Goal: Information Seeking & Learning: Learn about a topic

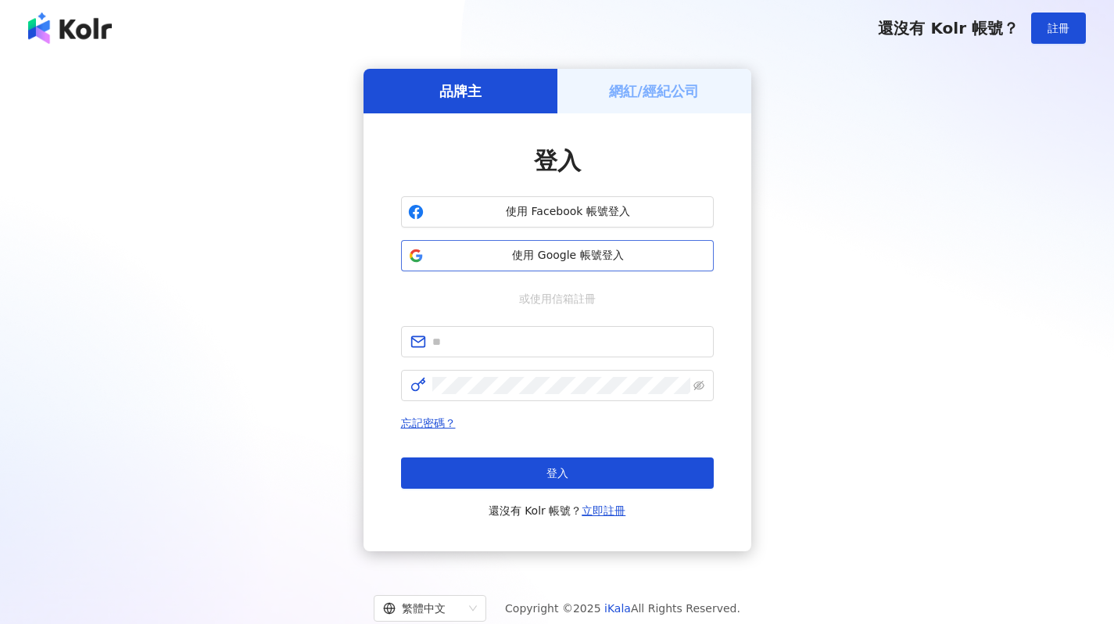
click at [564, 253] on span "使用 Google 帳號登入" at bounding box center [568, 256] width 277 height 16
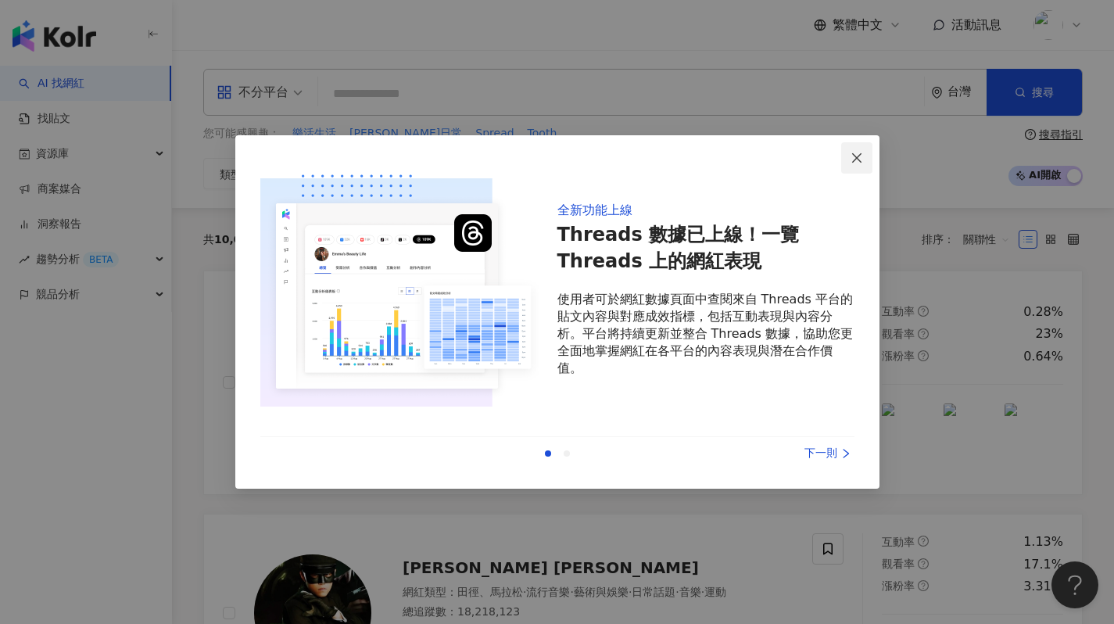
click at [857, 148] on button "Close" at bounding box center [856, 157] width 31 height 31
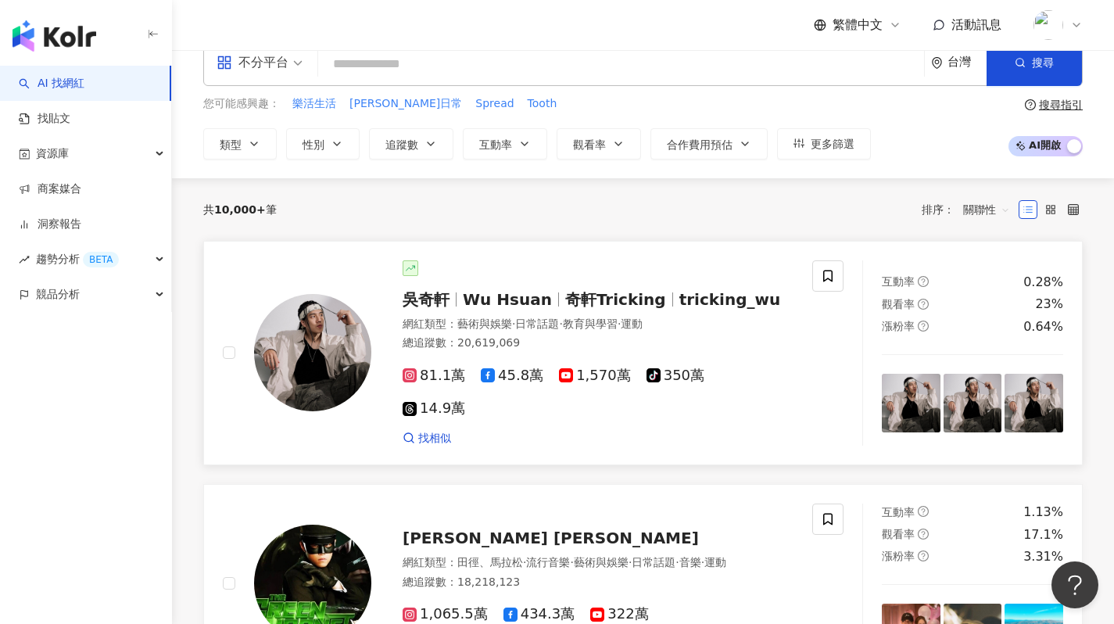
scroll to position [31, 0]
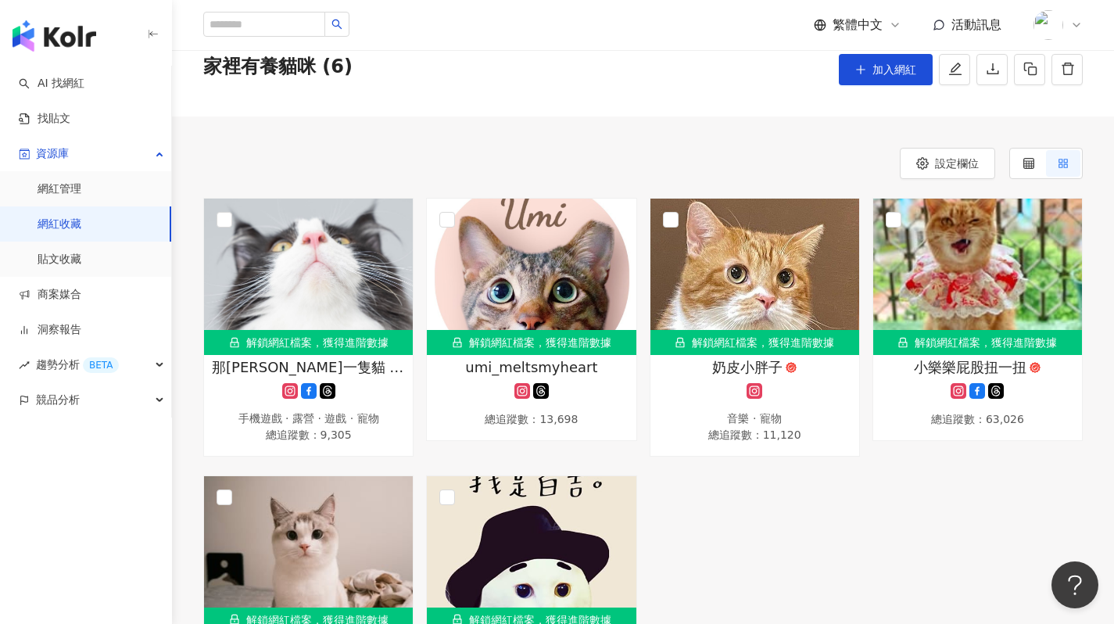
scroll to position [100, 0]
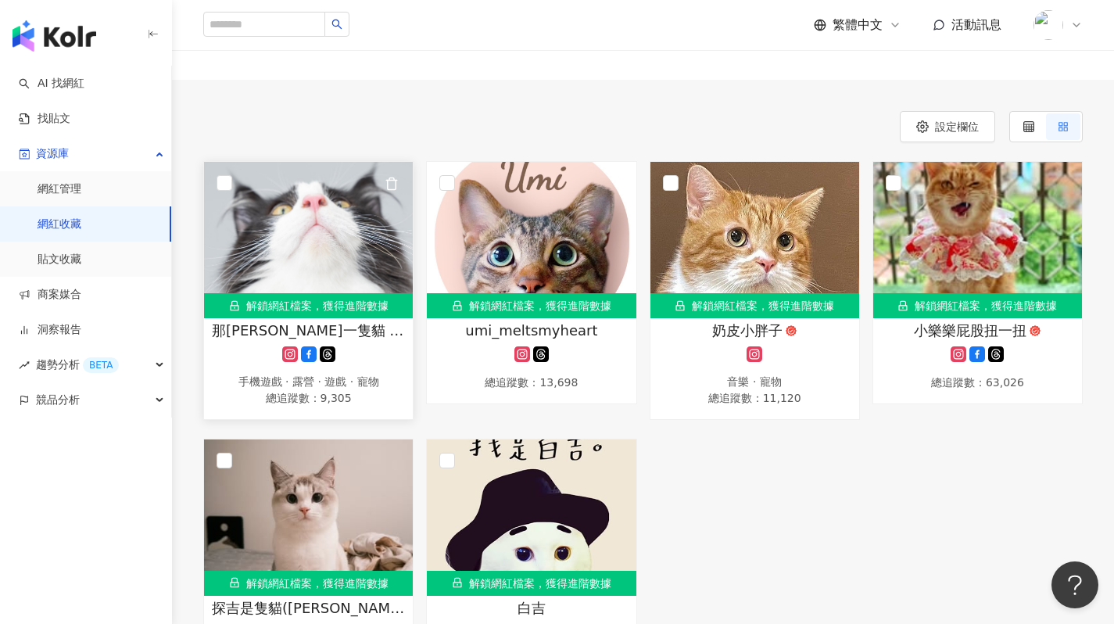
click at [316, 258] on img at bounding box center [308, 240] width 209 height 156
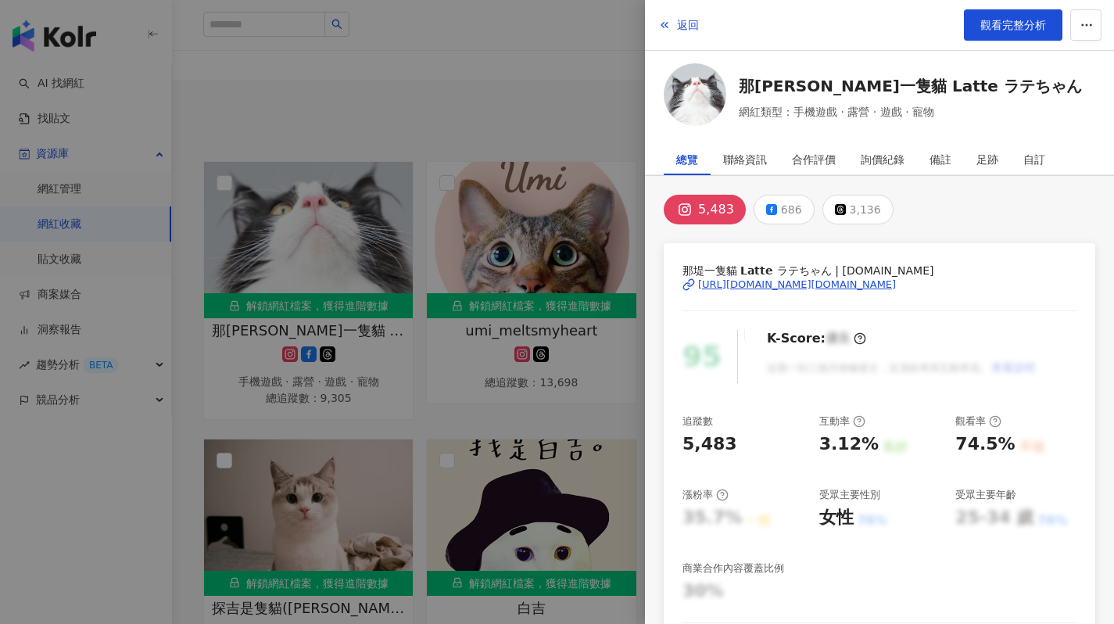
click at [702, 87] on img at bounding box center [695, 94] width 63 height 63
click at [588, 226] on div at bounding box center [557, 312] width 1114 height 624
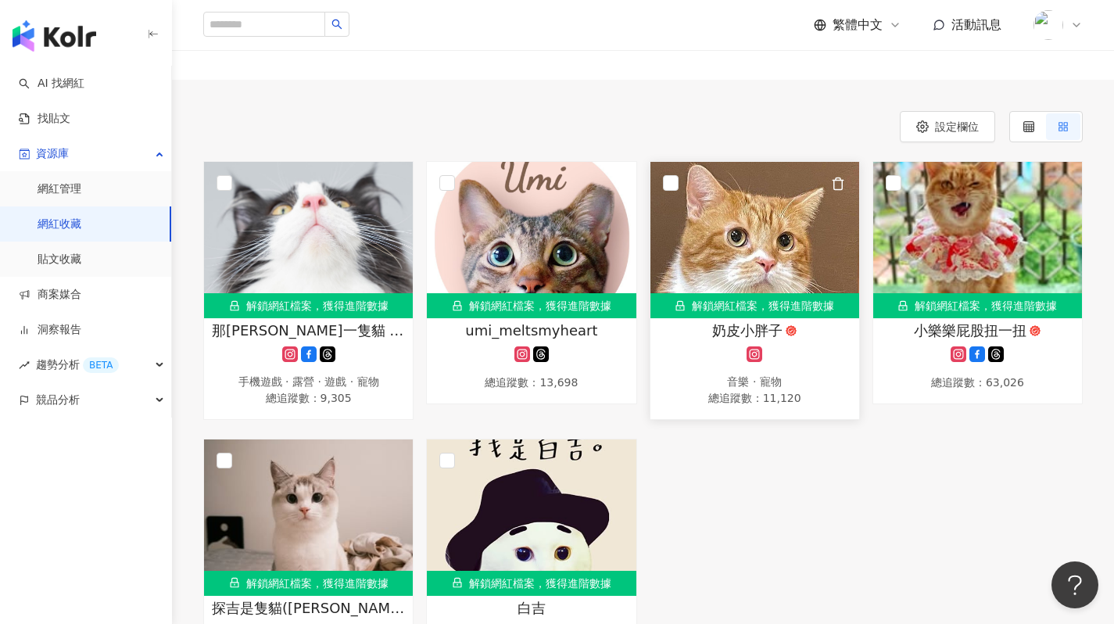
click at [710, 209] on img at bounding box center [754, 240] width 209 height 156
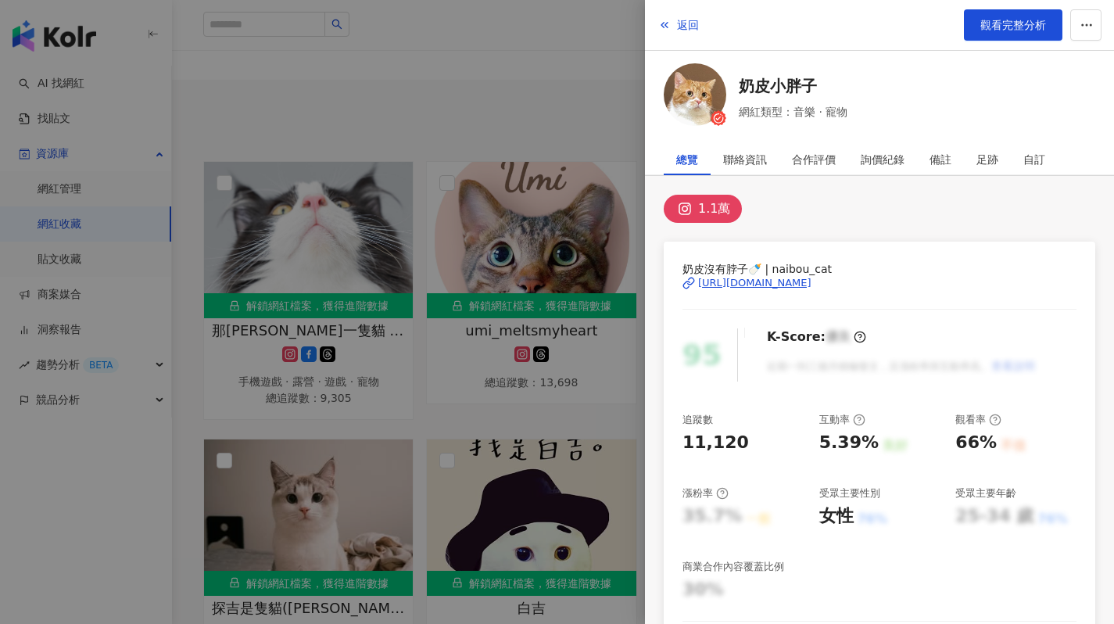
click at [690, 83] on img at bounding box center [695, 94] width 63 height 63
click at [447, 148] on div at bounding box center [557, 312] width 1114 height 624
click at [504, 159] on div at bounding box center [557, 312] width 1114 height 624
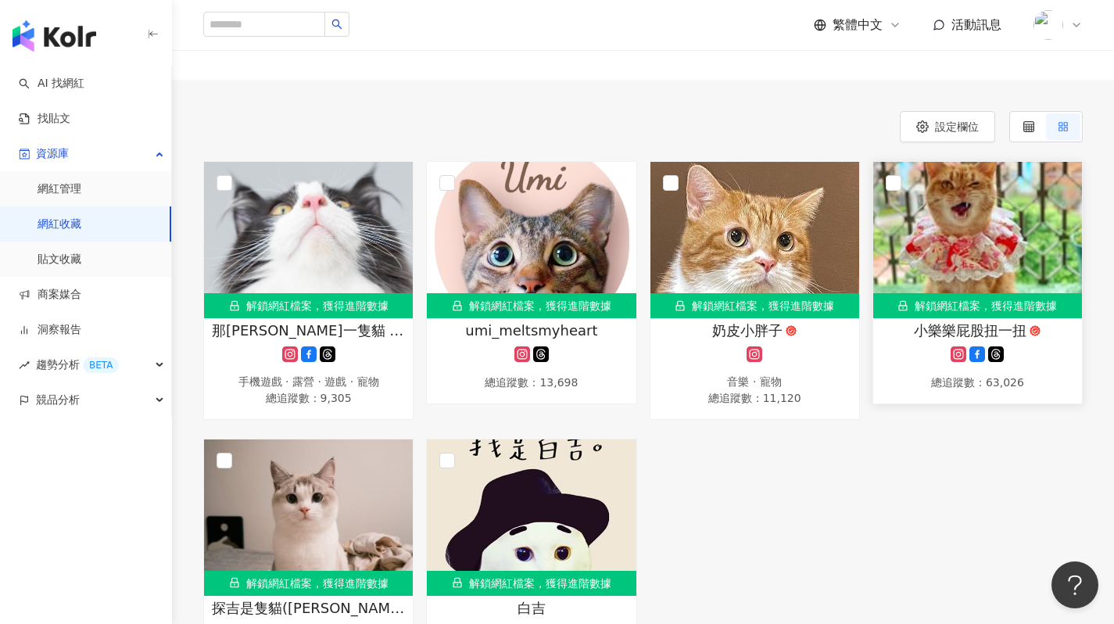
click at [958, 252] on img at bounding box center [977, 240] width 209 height 156
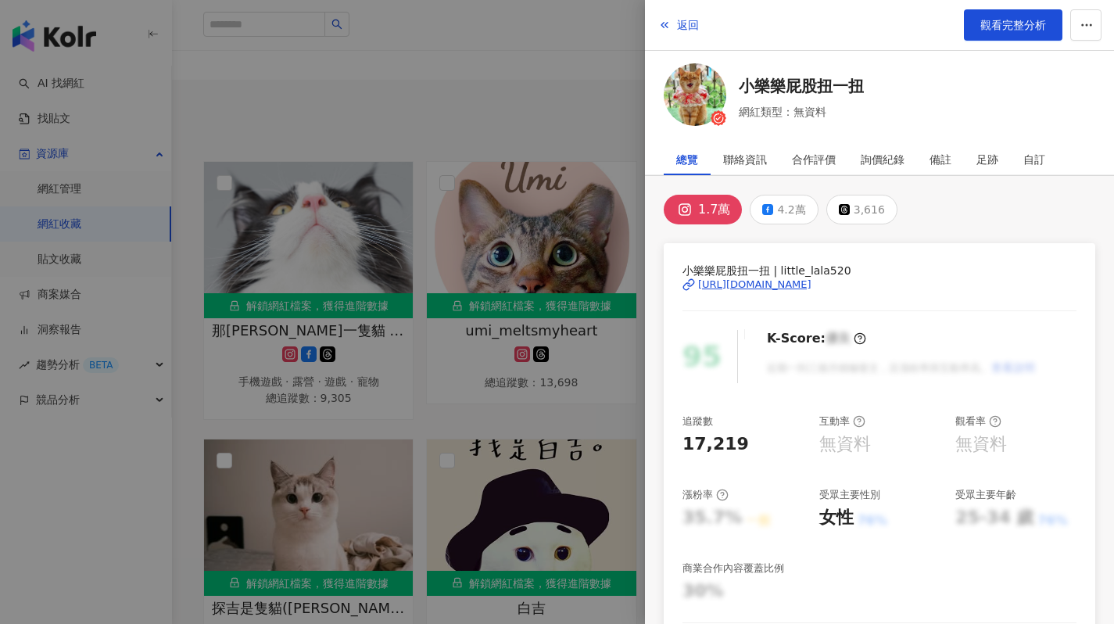
click at [692, 77] on img at bounding box center [695, 94] width 63 height 63
click at [575, 75] on div at bounding box center [557, 312] width 1114 height 624
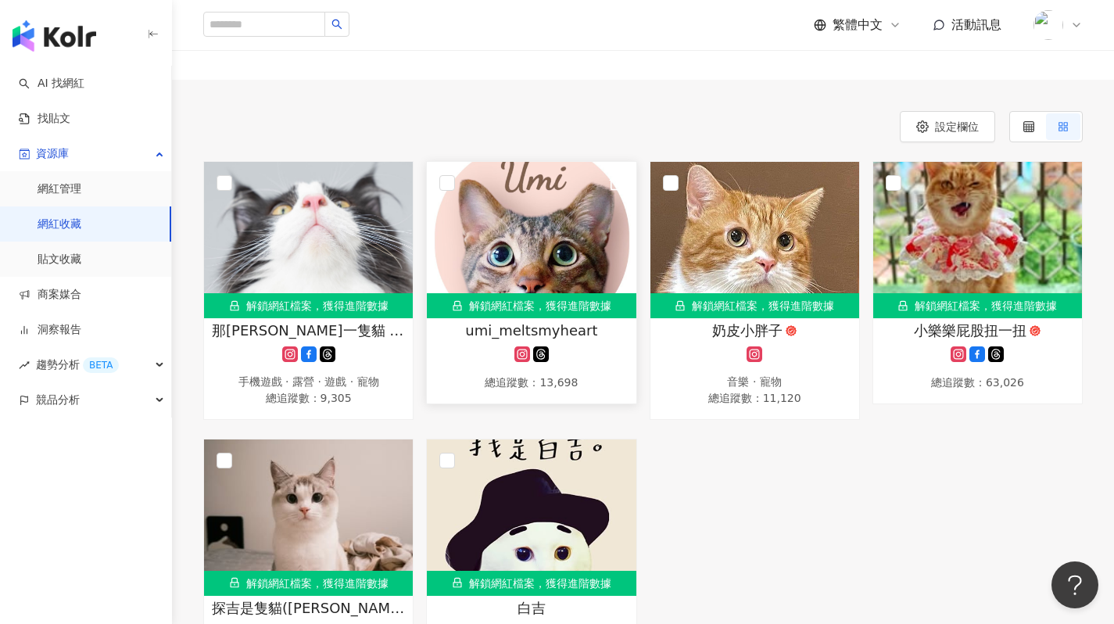
click at [555, 250] on img at bounding box center [531, 240] width 209 height 156
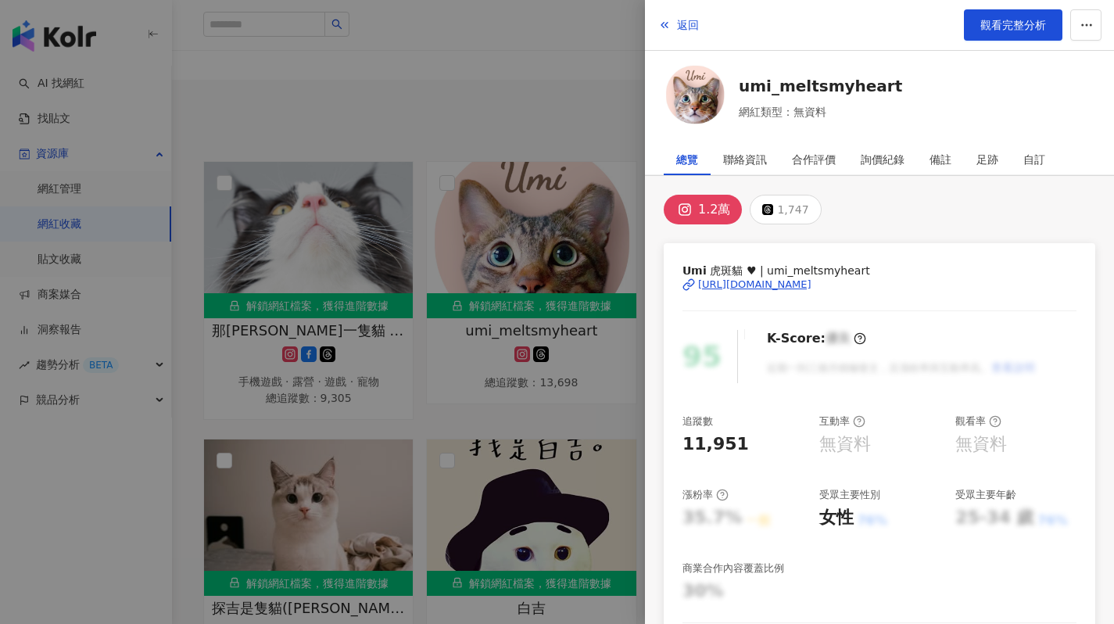
click at [770, 288] on div "https://www.instagram.com/umi_meltsmyheart/" at bounding box center [754, 284] width 113 height 14
click at [411, 123] on div at bounding box center [557, 312] width 1114 height 624
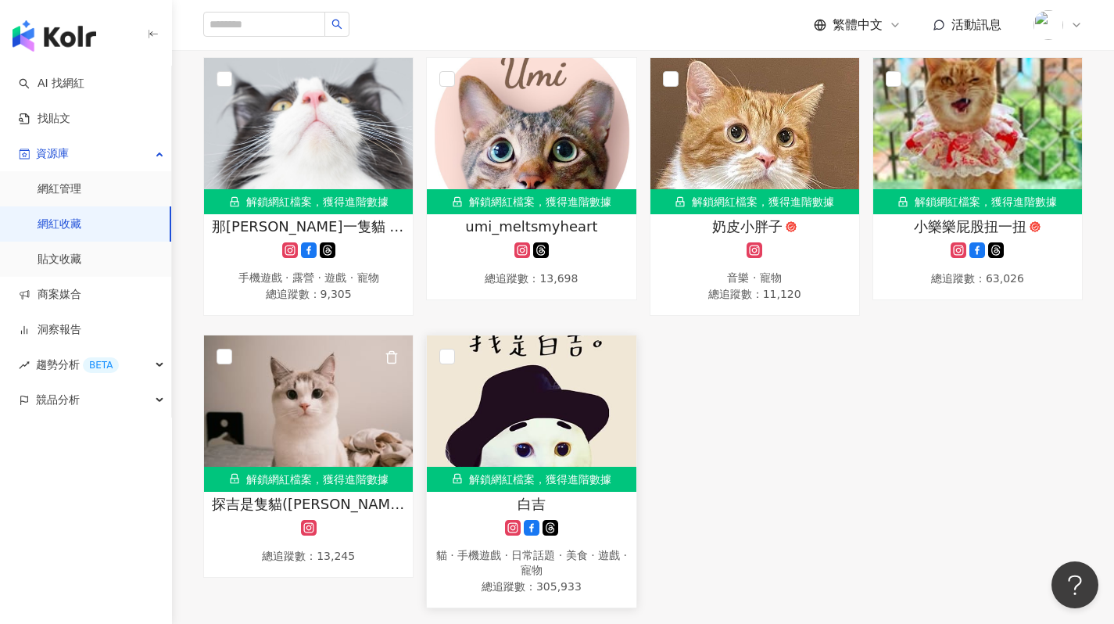
scroll to position [216, 0]
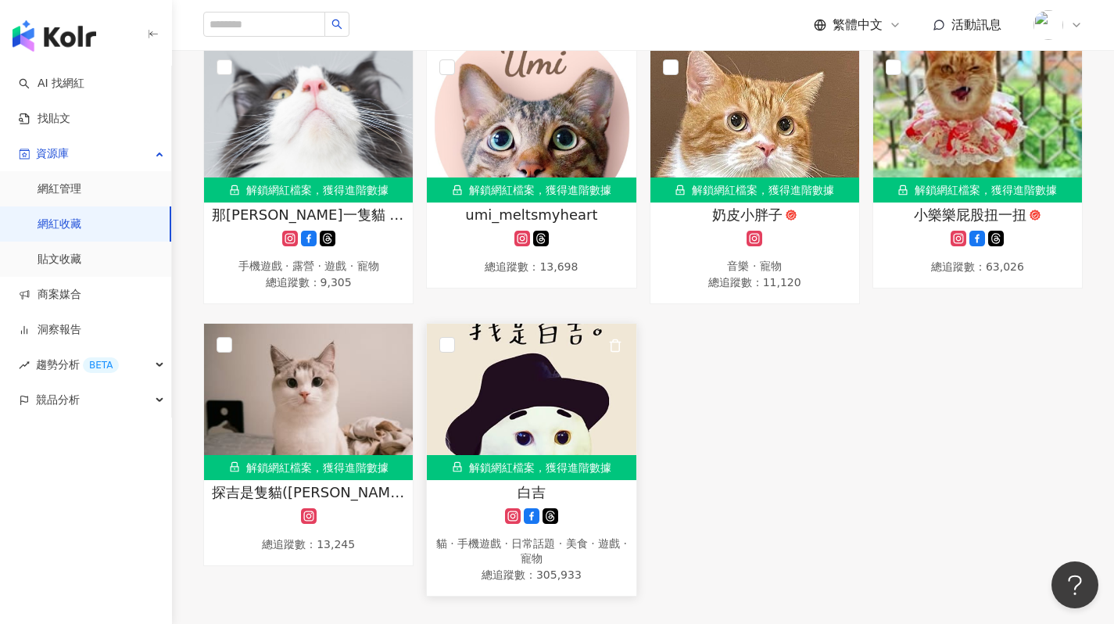
click at [537, 420] on img at bounding box center [531, 402] width 209 height 156
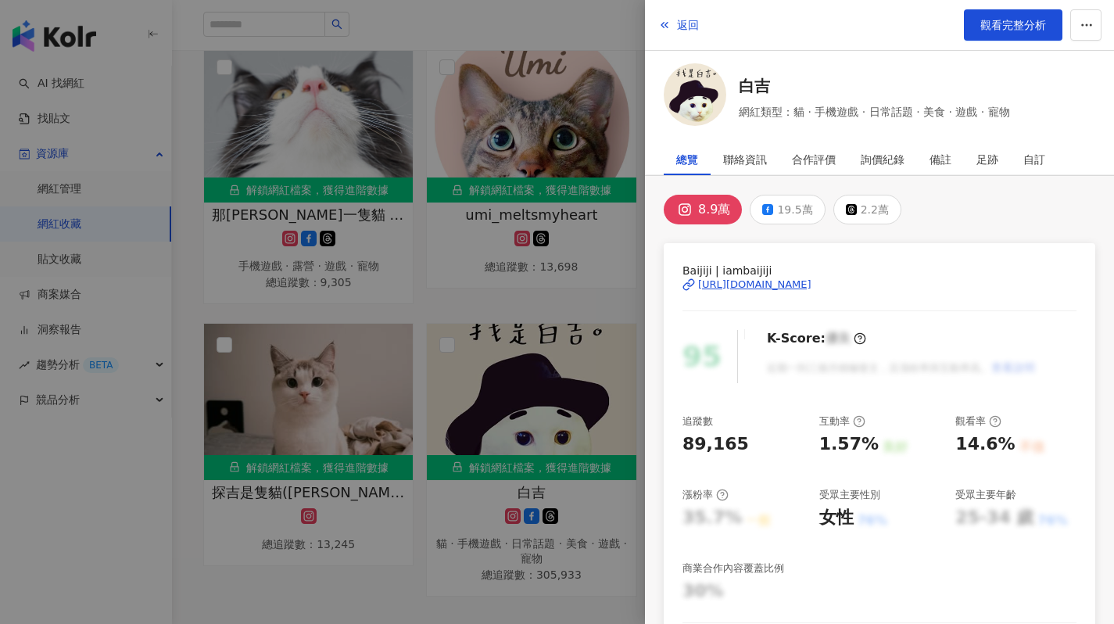
click at [808, 286] on div "https://www.instagram.com/iambaijiji/" at bounding box center [754, 284] width 113 height 14
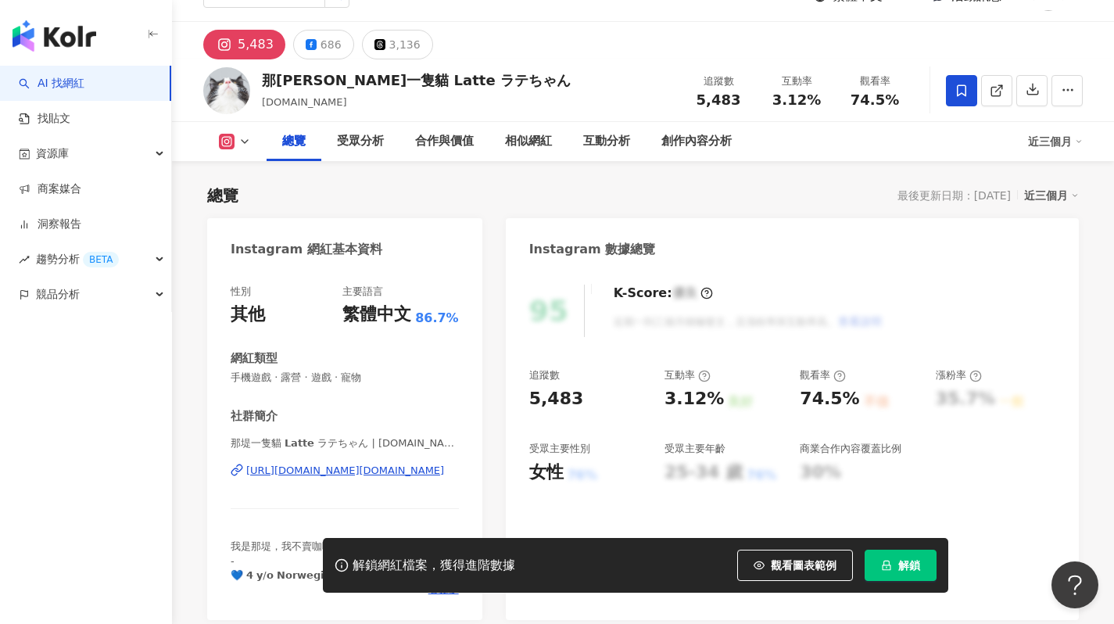
scroll to position [47, 0]
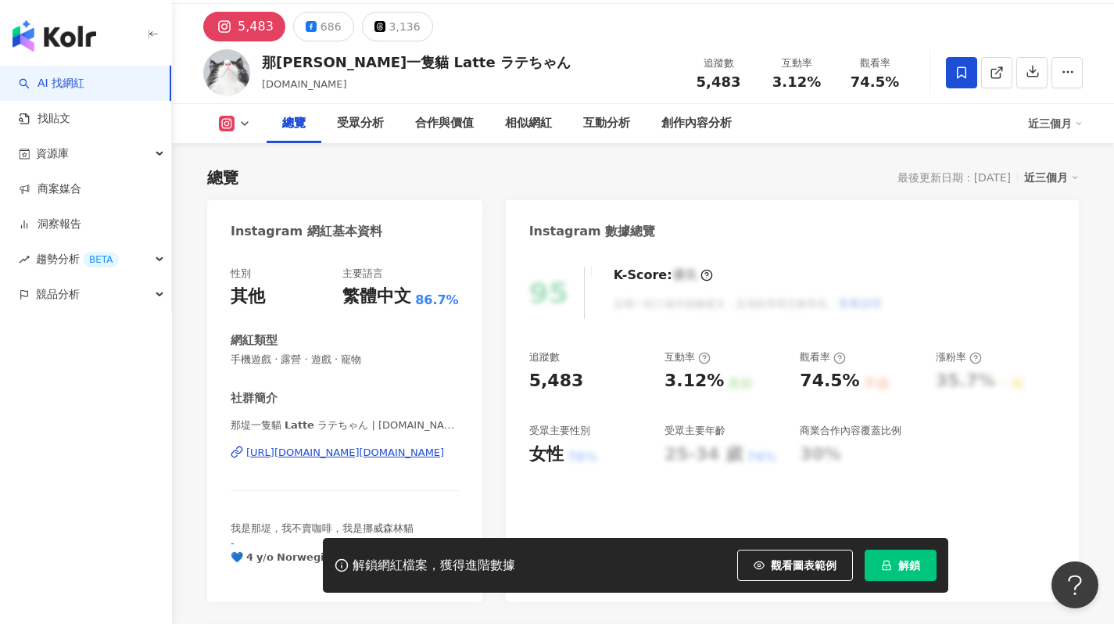
click at [325, 456] on div "[URL][DOMAIN_NAME][DOMAIN_NAME]" at bounding box center [345, 452] width 198 height 14
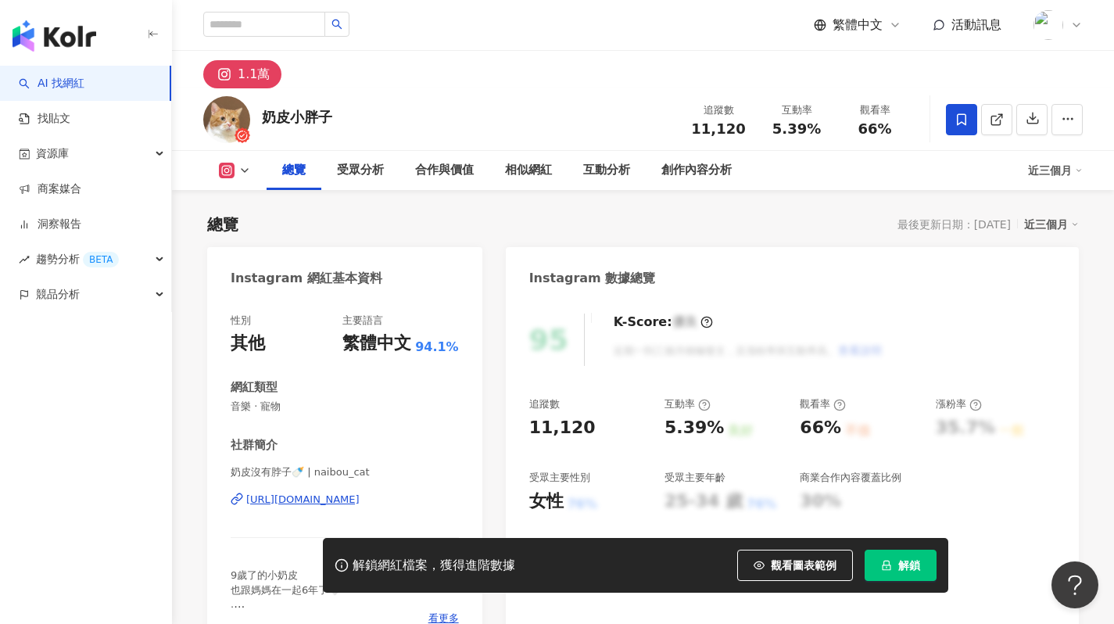
click at [314, 499] on div "https://www.instagram.com/naibou_cat/" at bounding box center [302, 499] width 113 height 14
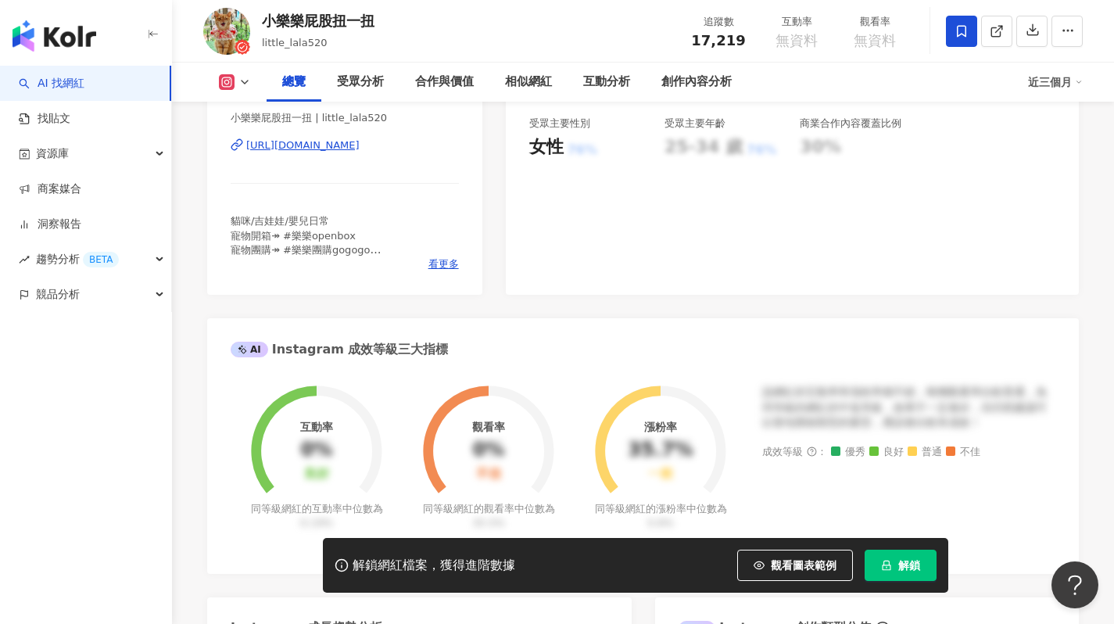
scroll to position [255, 0]
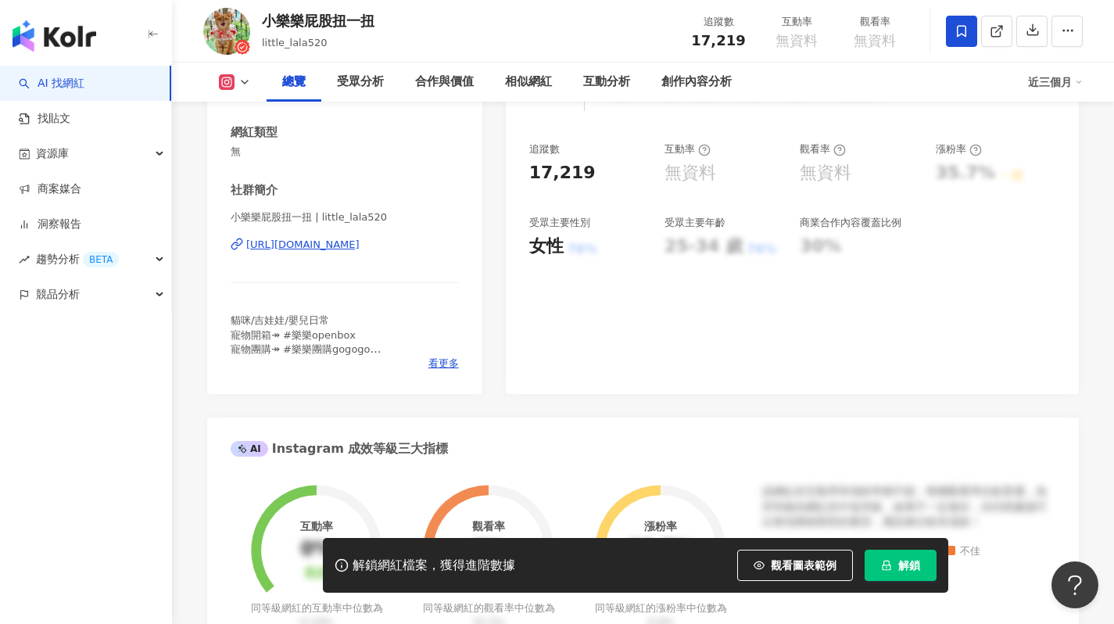
click at [360, 242] on div "[URL][DOMAIN_NAME]" at bounding box center [302, 245] width 113 height 14
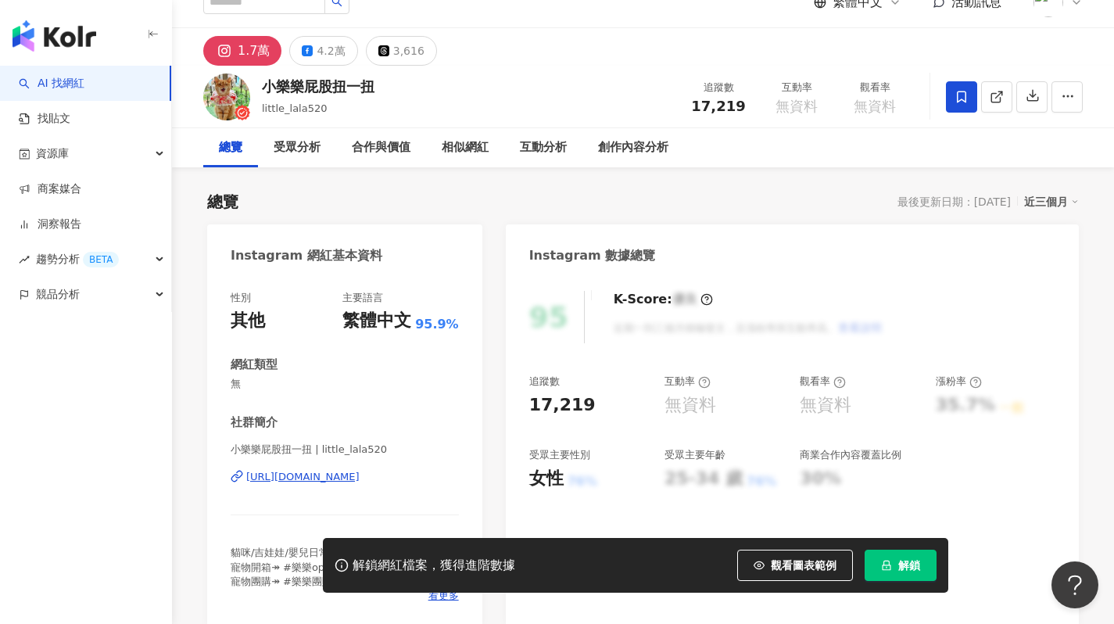
scroll to position [0, 0]
